Goal: Task Accomplishment & Management: Manage account settings

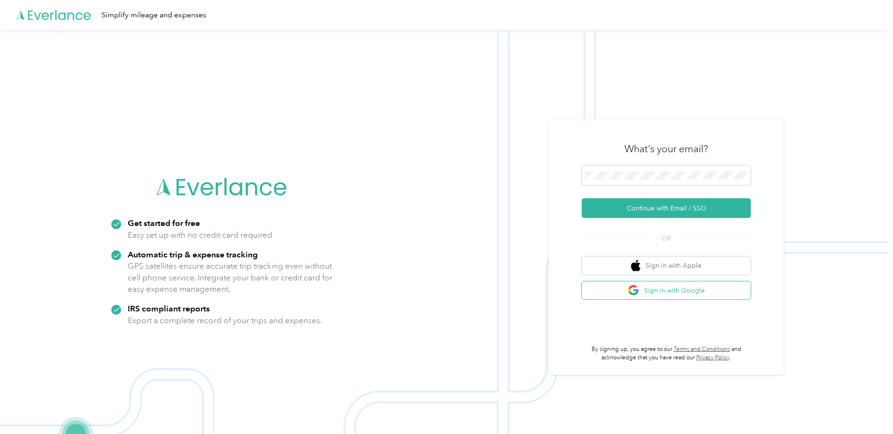
click at [663, 290] on button "Sign in with Google" at bounding box center [666, 290] width 169 height 18
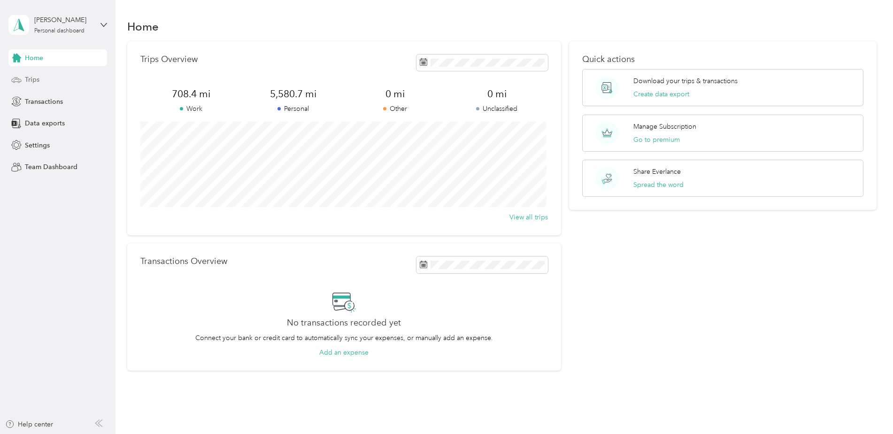
click at [36, 79] on span "Trips" at bounding box center [32, 80] width 15 height 10
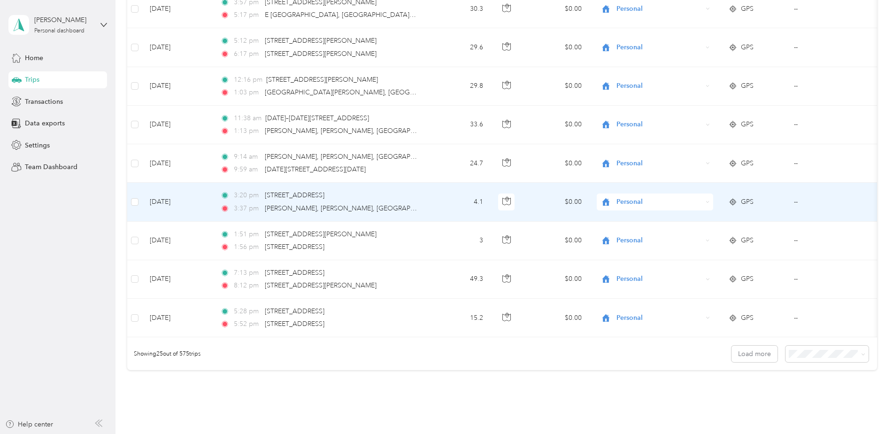
scroll to position [798, 0]
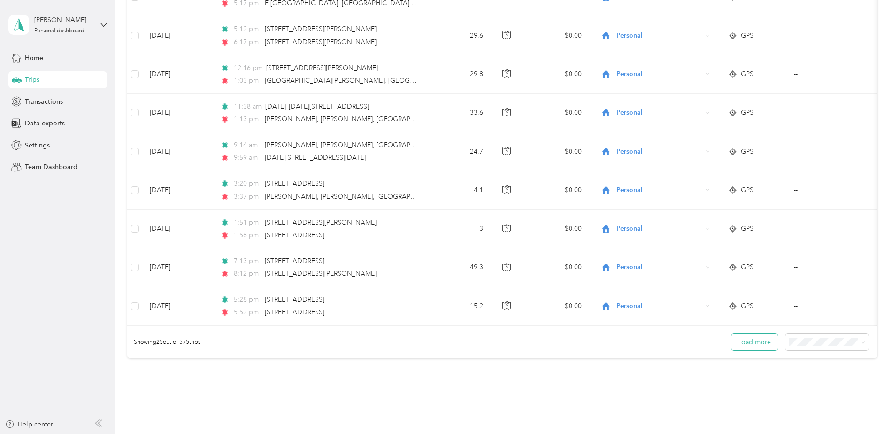
click at [750, 349] on button "Load more" at bounding box center [755, 342] width 46 height 16
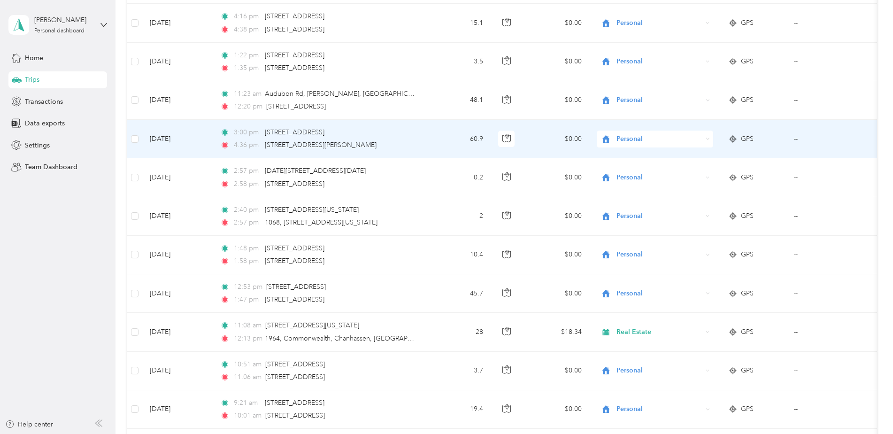
scroll to position [1127, 0]
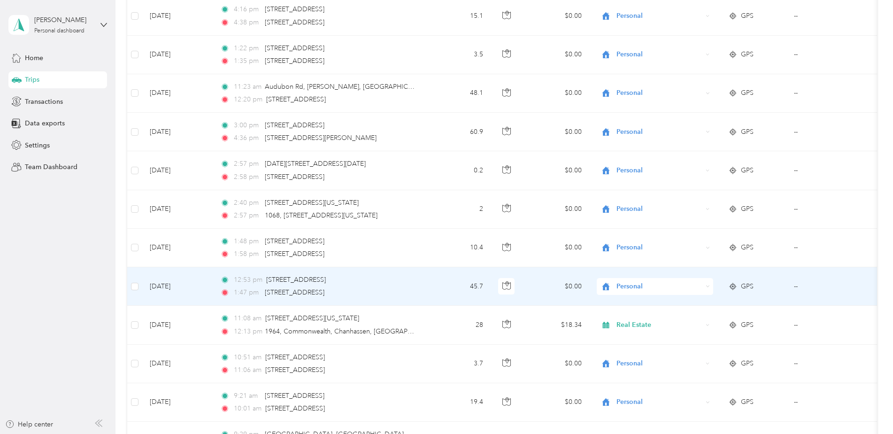
click at [636, 283] on span "Personal" at bounding box center [660, 286] width 86 height 10
click at [638, 336] on span "Real Estate" at bounding box center [663, 334] width 87 height 10
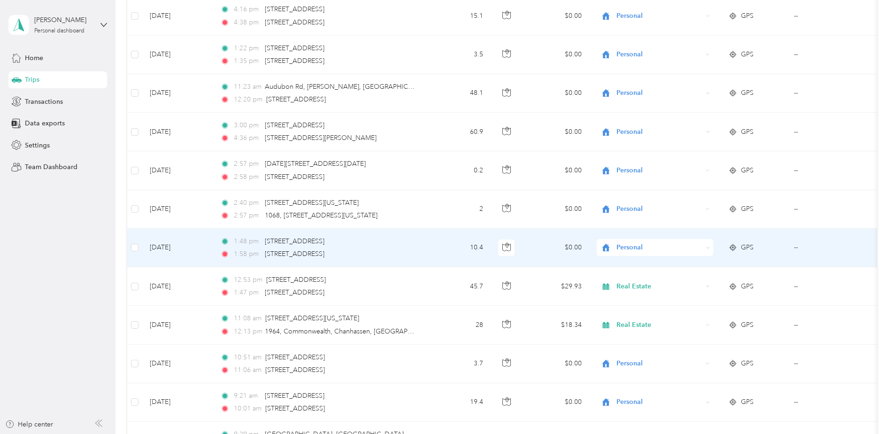
click at [619, 248] on span "Personal" at bounding box center [660, 247] width 86 height 10
click at [632, 297] on span "Real Estate" at bounding box center [663, 298] width 87 height 10
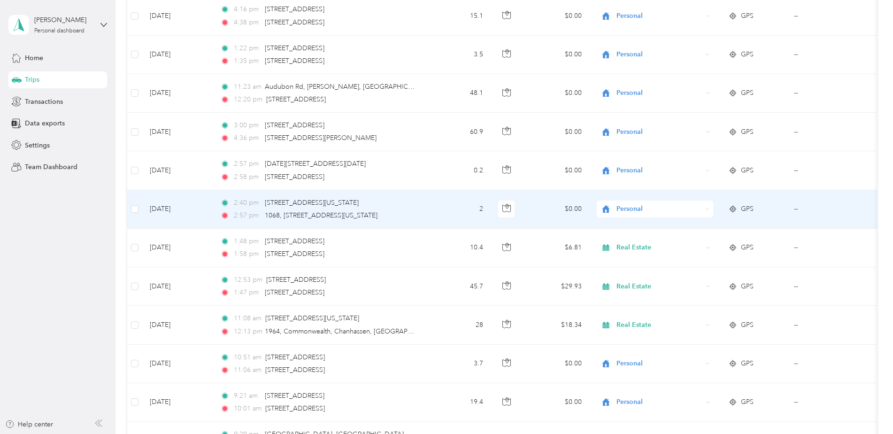
click at [630, 209] on span "Personal" at bounding box center [660, 209] width 86 height 10
click at [632, 258] on span "Real Estate" at bounding box center [663, 260] width 87 height 10
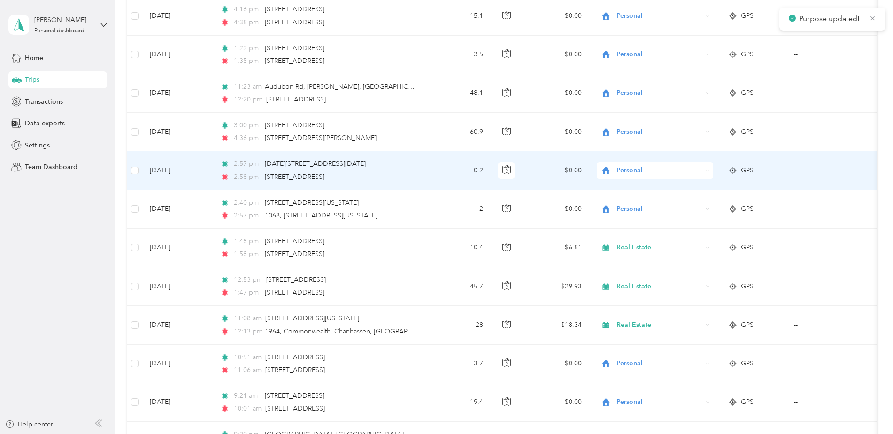
click at [621, 174] on span "Personal" at bounding box center [660, 170] width 86 height 10
click at [635, 222] on span "Real Estate" at bounding box center [663, 221] width 87 height 10
click at [625, 169] on span "Personal" at bounding box center [660, 170] width 86 height 10
click at [630, 216] on span "Real Estate" at bounding box center [663, 221] width 87 height 10
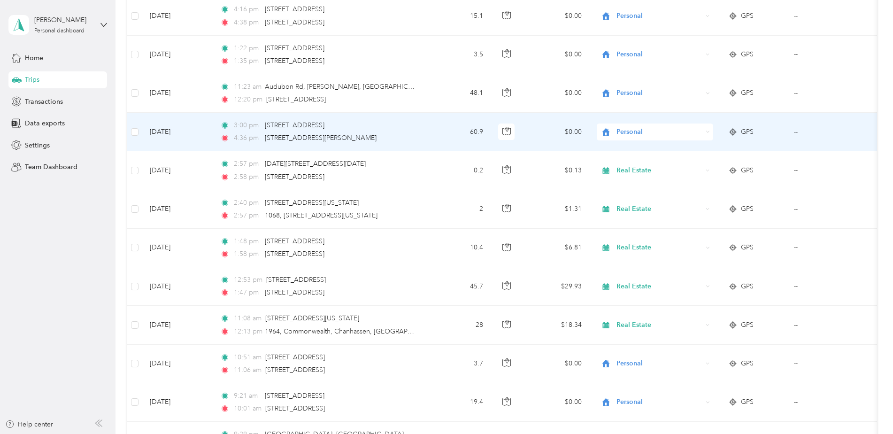
click at [626, 132] on span "Personal" at bounding box center [660, 132] width 86 height 10
click at [632, 178] on span "Real Estate" at bounding box center [663, 183] width 87 height 10
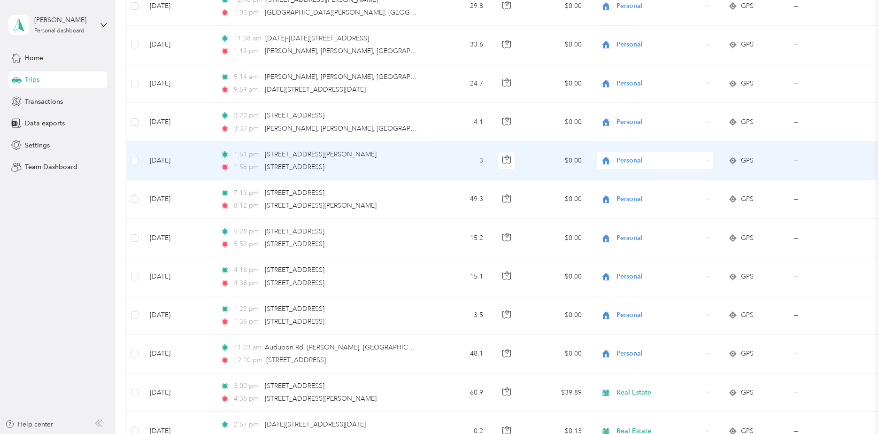
scroll to position [845, 0]
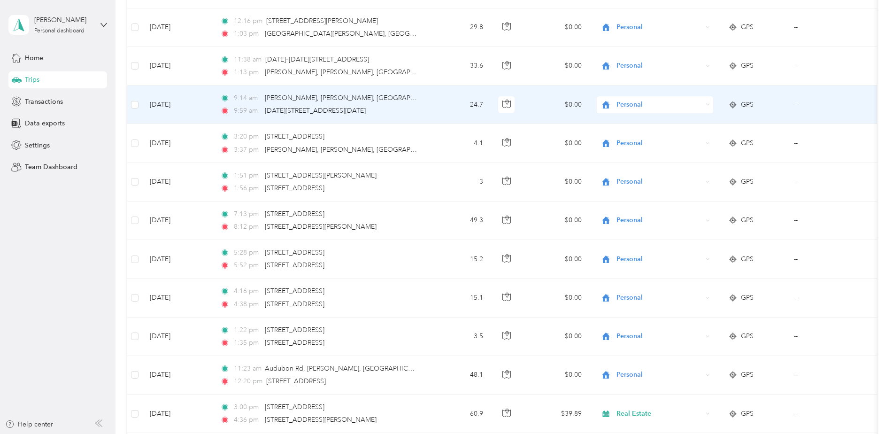
click at [627, 107] on span "Personal" at bounding box center [660, 105] width 86 height 10
click at [626, 156] on span "Real Estate" at bounding box center [663, 154] width 87 height 10
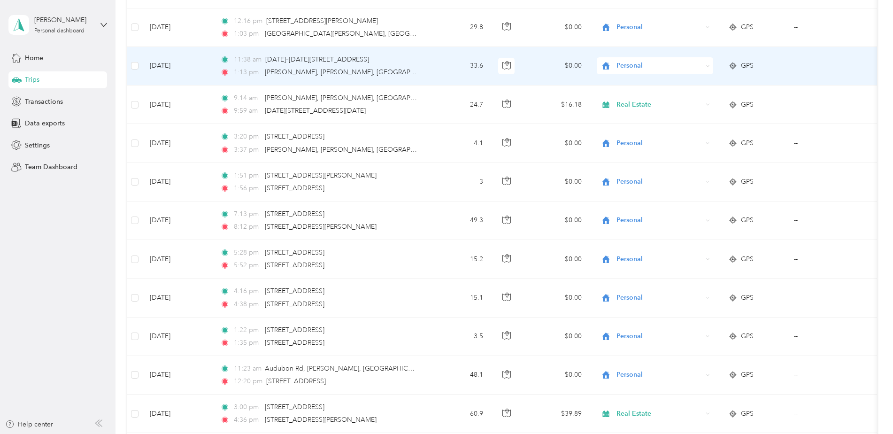
click at [630, 66] on span "Personal" at bounding box center [660, 66] width 86 height 10
click at [630, 113] on span "Real Estate" at bounding box center [663, 116] width 87 height 10
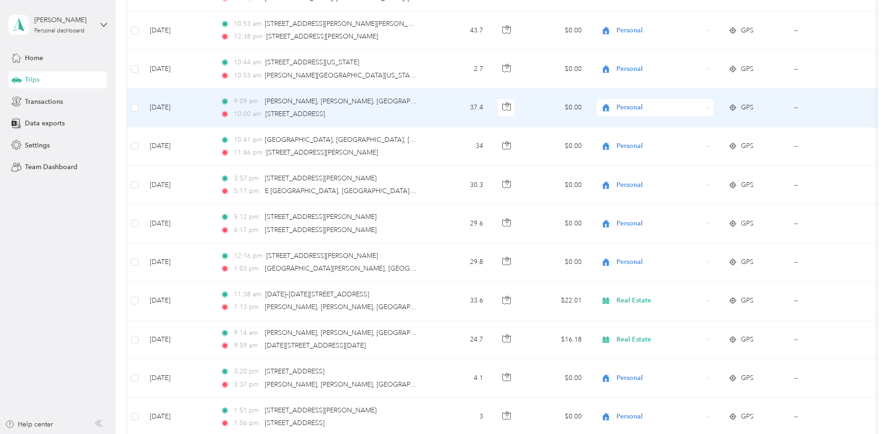
scroll to position [564, 0]
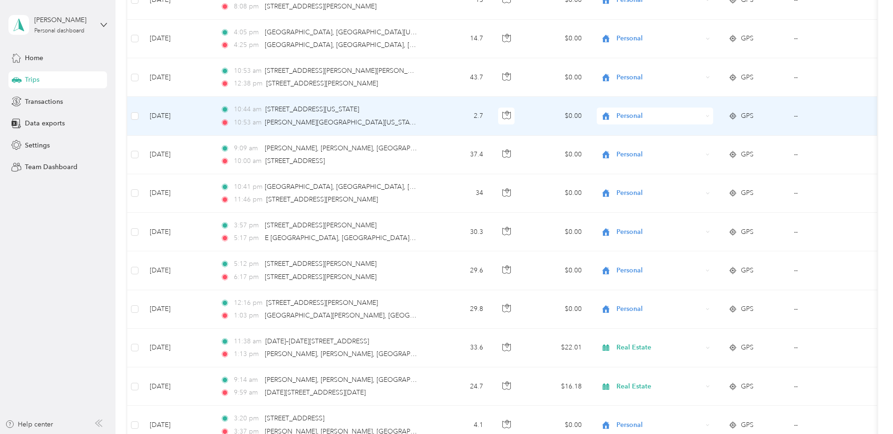
click at [629, 114] on span "Personal" at bounding box center [660, 116] width 86 height 10
click at [627, 167] on span "Real Estate" at bounding box center [663, 162] width 87 height 10
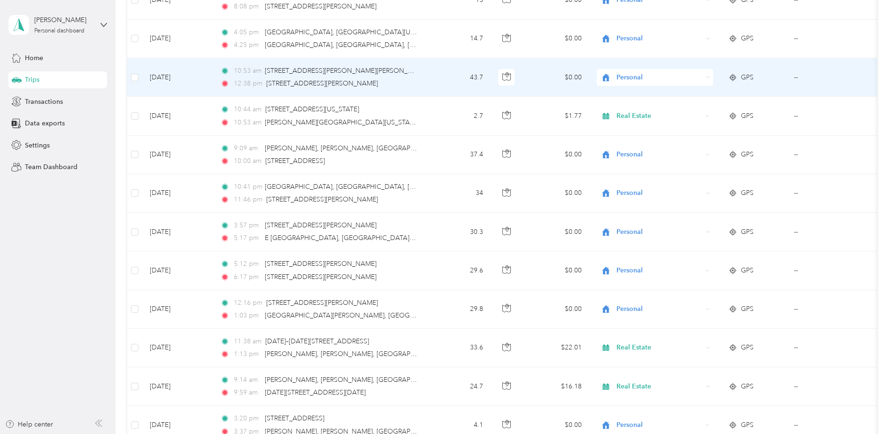
click at [626, 78] on span "Personal" at bounding box center [660, 77] width 86 height 10
click at [631, 127] on span "Real Estate" at bounding box center [663, 128] width 87 height 10
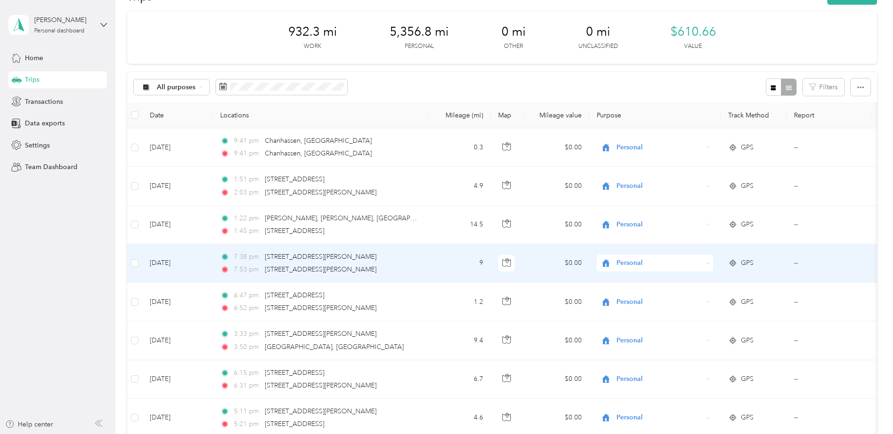
scroll to position [0, 0]
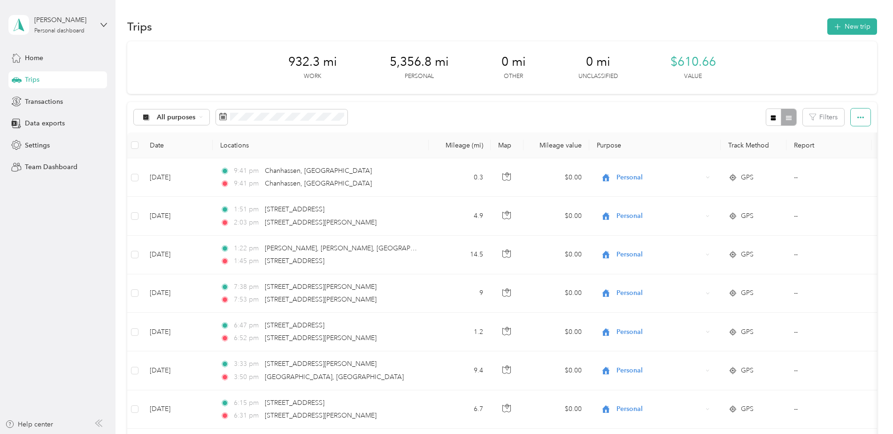
click at [851, 118] on button "button" at bounding box center [861, 116] width 20 height 17
click at [846, 150] on span "Export" at bounding box center [845, 151] width 20 height 8
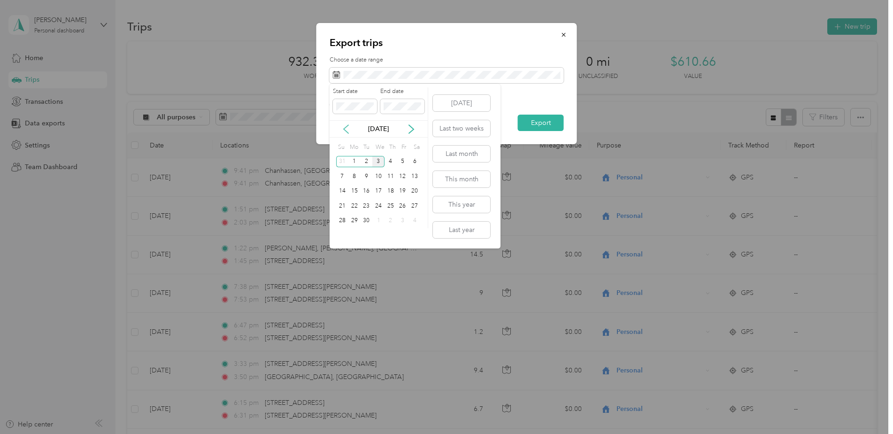
click at [346, 130] on icon at bounding box center [345, 128] width 9 height 9
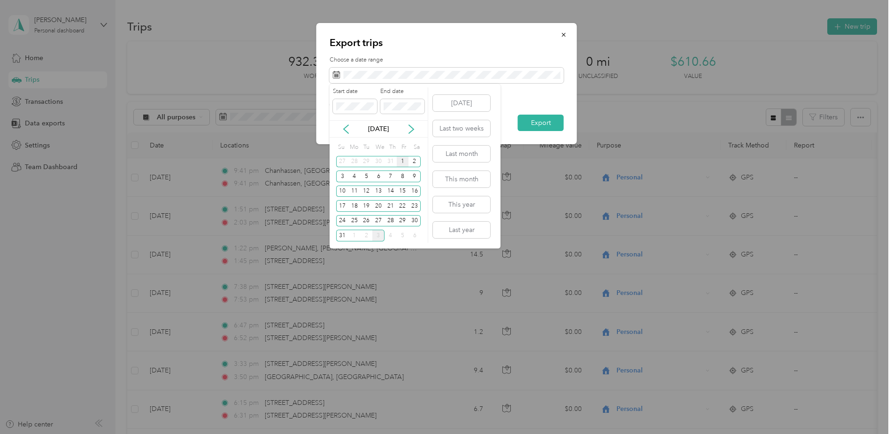
click at [403, 157] on div "1" at bounding box center [403, 162] width 12 height 12
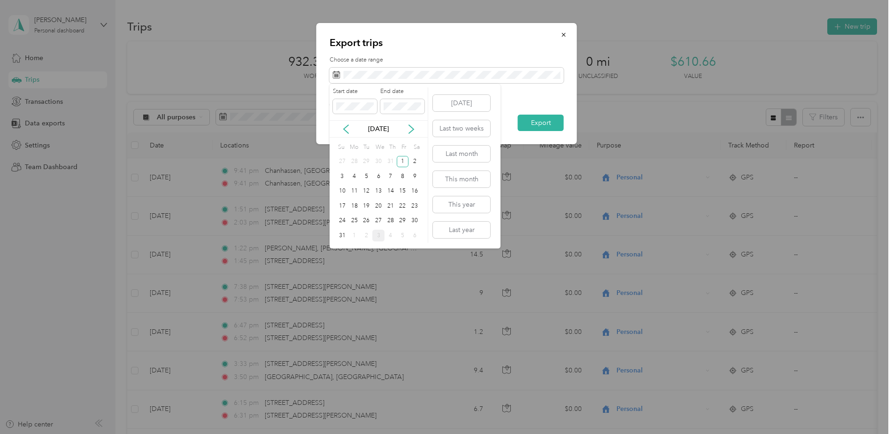
click at [373, 128] on p "[DATE]" at bounding box center [378, 129] width 39 height 10
click at [412, 126] on icon at bounding box center [411, 128] width 9 height 9
click at [348, 131] on icon at bounding box center [345, 128] width 9 height 9
click at [348, 132] on icon at bounding box center [345, 128] width 9 height 9
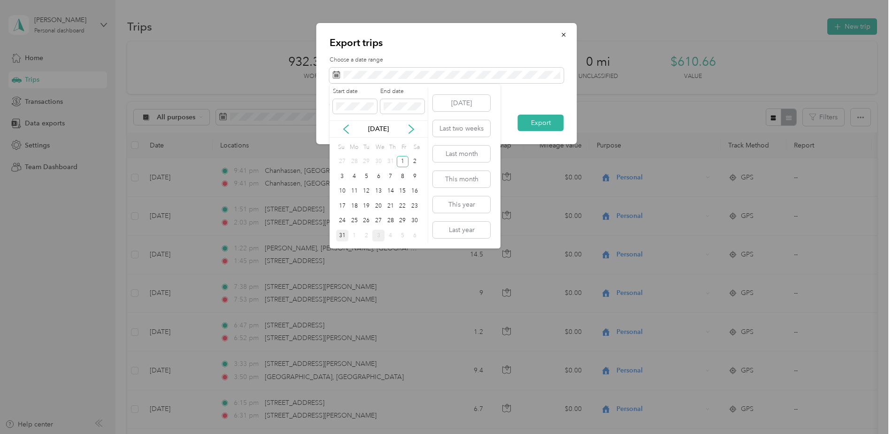
click at [340, 233] on div "31" at bounding box center [342, 236] width 12 height 12
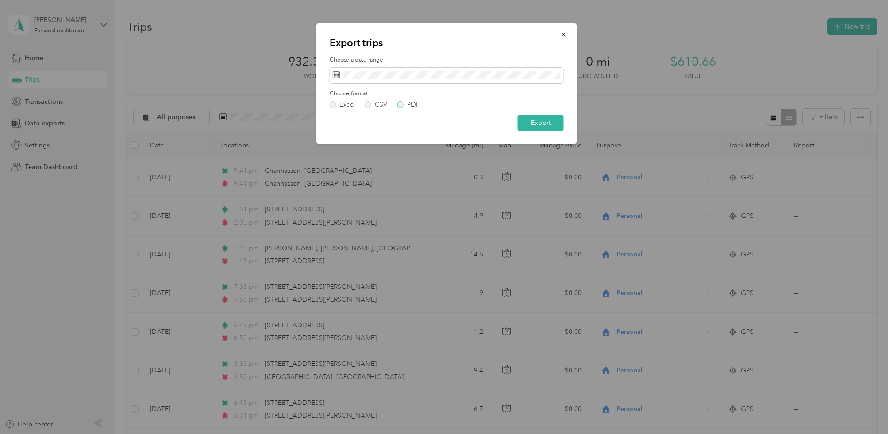
click at [403, 105] on label "PDF" at bounding box center [408, 104] width 23 height 7
click at [540, 124] on button "Export" at bounding box center [541, 123] width 46 height 16
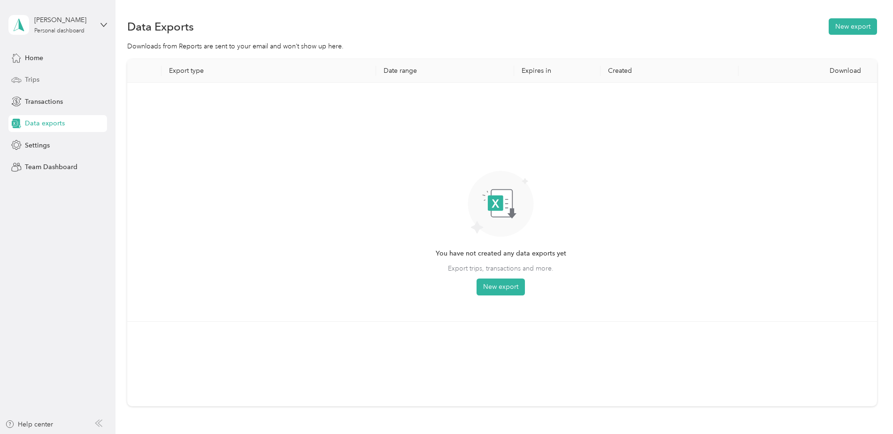
click at [37, 79] on span "Trips" at bounding box center [32, 80] width 15 height 10
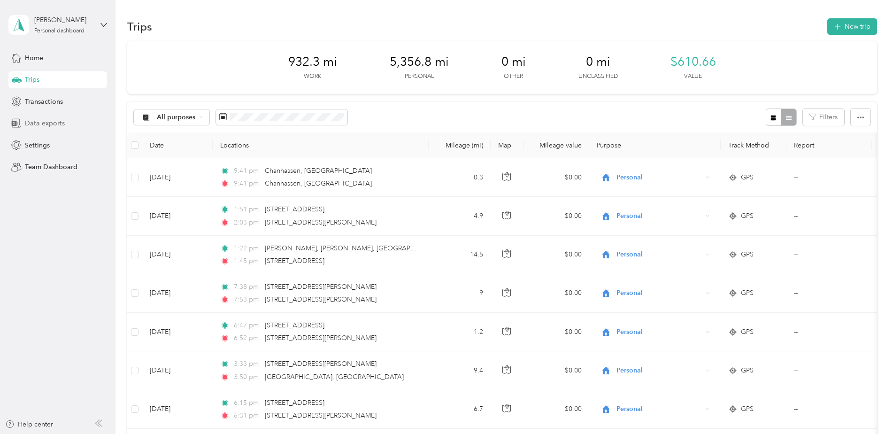
click at [36, 122] on span "Data exports" at bounding box center [45, 123] width 40 height 10
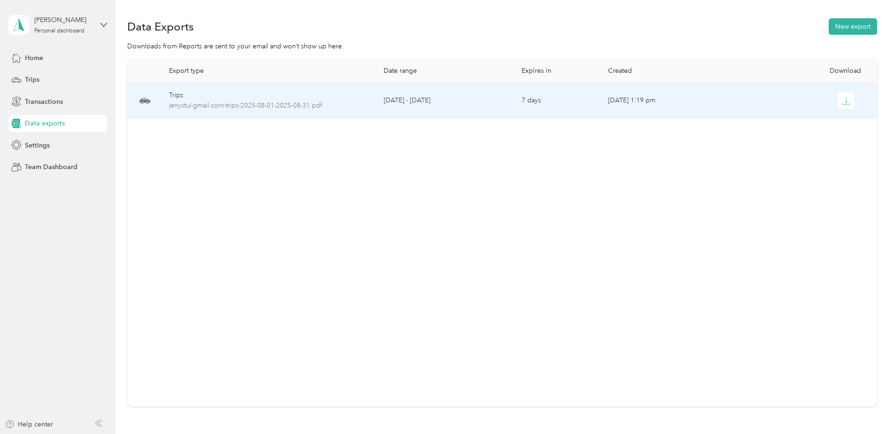
click at [465, 100] on td "[DATE] - [DATE]" at bounding box center [445, 101] width 138 height 36
click at [842, 103] on icon "button" at bounding box center [846, 101] width 8 height 8
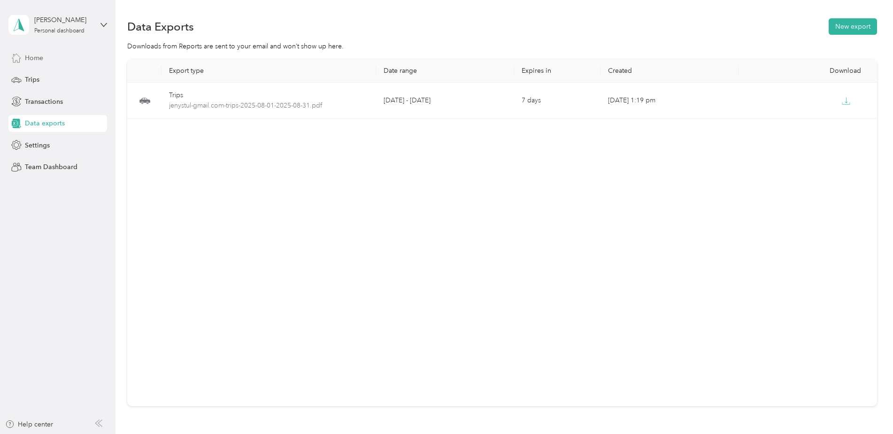
click at [33, 54] on span "Home" at bounding box center [34, 58] width 18 height 10
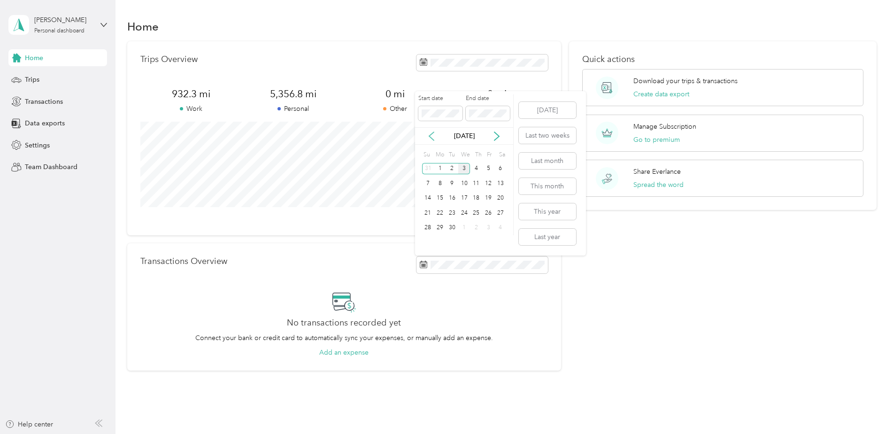
click at [430, 139] on icon at bounding box center [431, 135] width 9 height 9
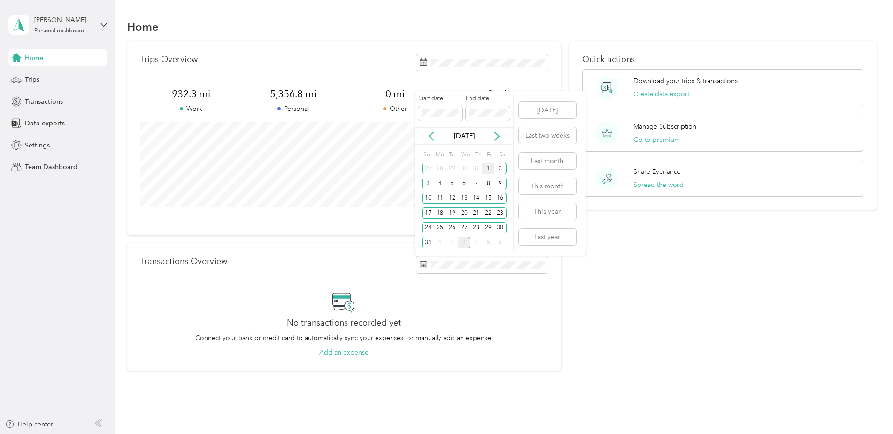
click at [487, 168] on div "1" at bounding box center [488, 169] width 12 height 12
click at [433, 132] on icon at bounding box center [431, 136] width 5 height 8
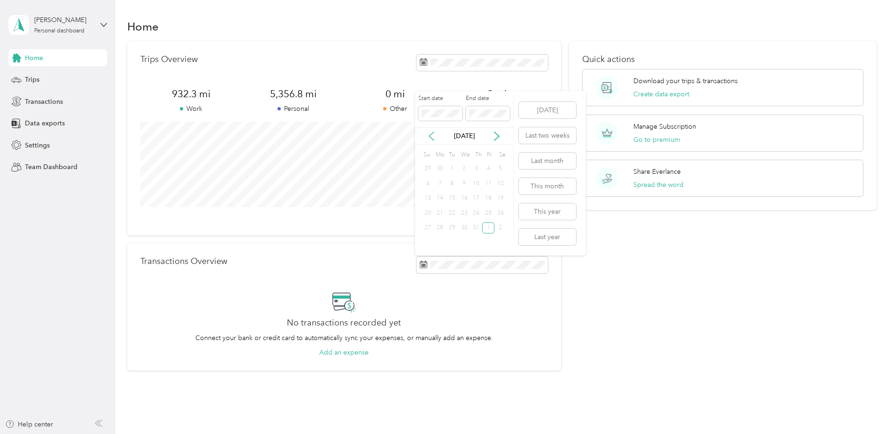
click at [433, 132] on icon at bounding box center [431, 136] width 5 height 8
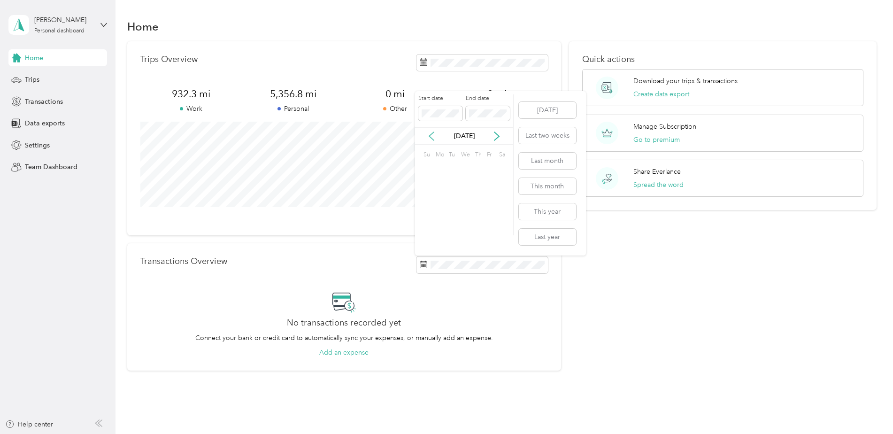
click at [433, 132] on icon at bounding box center [431, 136] width 5 height 8
click at [493, 137] on icon at bounding box center [496, 135] width 9 height 9
click at [464, 169] on div "1" at bounding box center [464, 169] width 12 height 12
click at [465, 166] on div "1" at bounding box center [464, 169] width 12 height 12
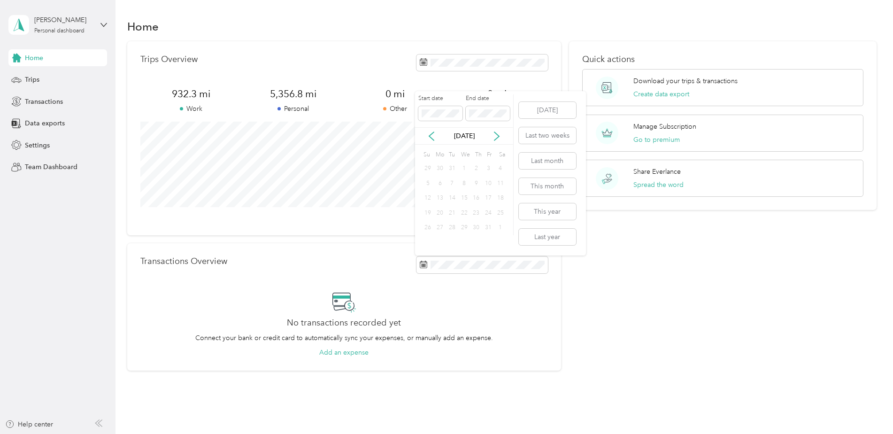
click at [465, 166] on div "1" at bounding box center [464, 169] width 12 height 12
click at [466, 166] on div "1" at bounding box center [464, 169] width 12 height 12
click at [496, 137] on icon at bounding box center [496, 135] width 9 height 9
click at [95, 254] on aside "[PERSON_NAME] Personal dashboard Home Trips Transactions Data exports Settings …" at bounding box center [58, 217] width 116 height 434
